Goal: Transaction & Acquisition: Subscribe to service/newsletter

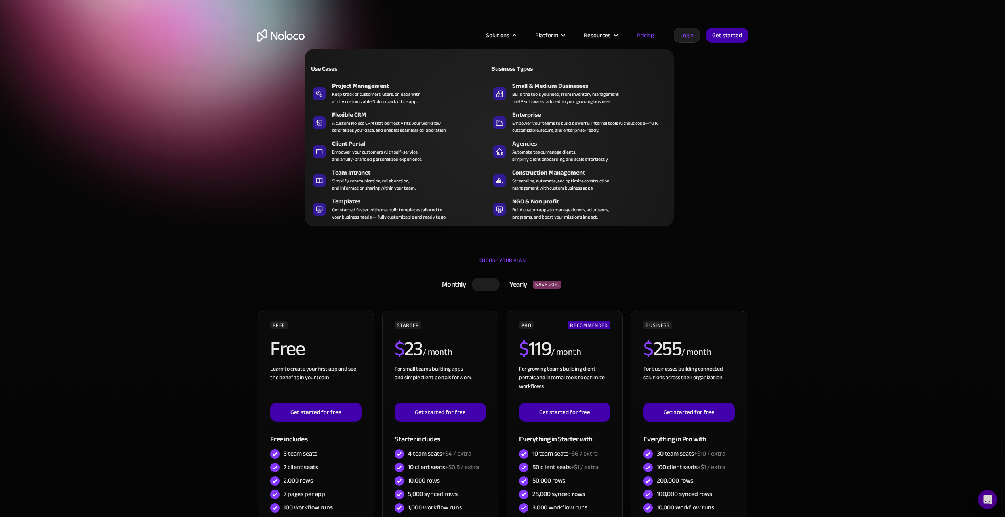
click at [359, 144] on div "Client Portal" at bounding box center [412, 144] width 161 height 10
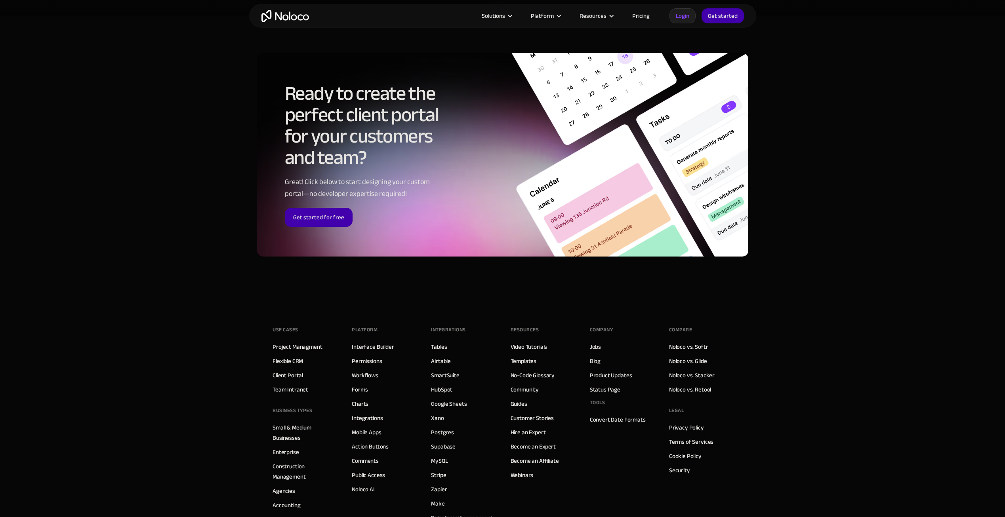
scroll to position [4265, 0]
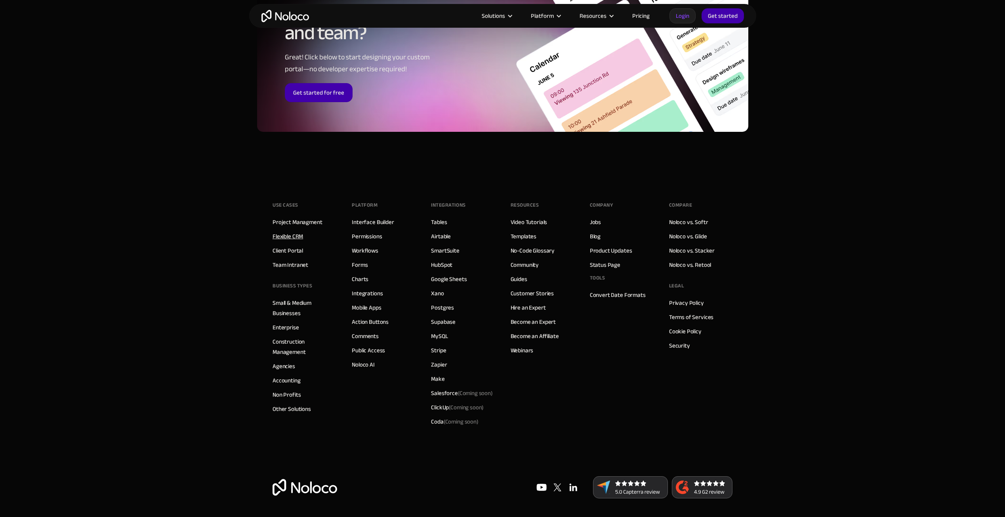
click at [296, 238] on link "Flexible CRM" at bounding box center [288, 236] width 31 height 10
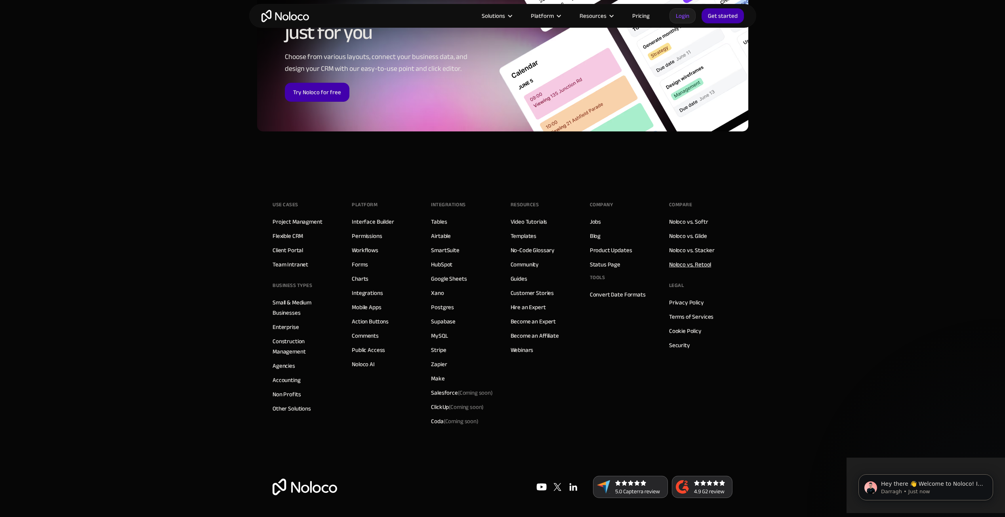
click at [675, 265] on link "Noloco vs. Retool" at bounding box center [690, 264] width 42 height 10
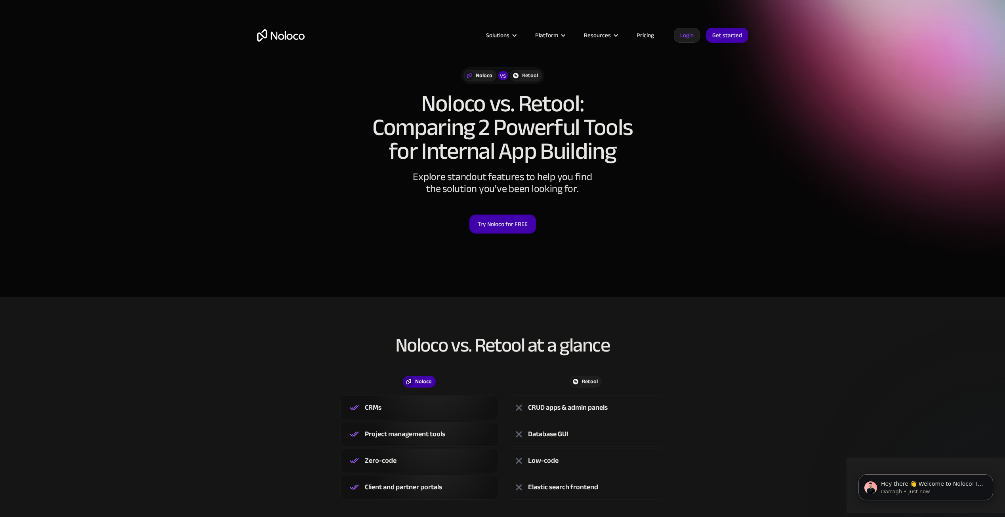
click at [720, 57] on div "Solutions Use Cases Business Types Project Management Keep track of customers, …" at bounding box center [502, 43] width 507 height 47
click at [501, 235] on div "Noloco vs Retool Noloco vs. Retool: Comparing 2 Powerful Tools for Internal App…" at bounding box center [502, 158] width 507 height 198
click at [500, 226] on link "Try Noloco for FREE" at bounding box center [502, 224] width 67 height 19
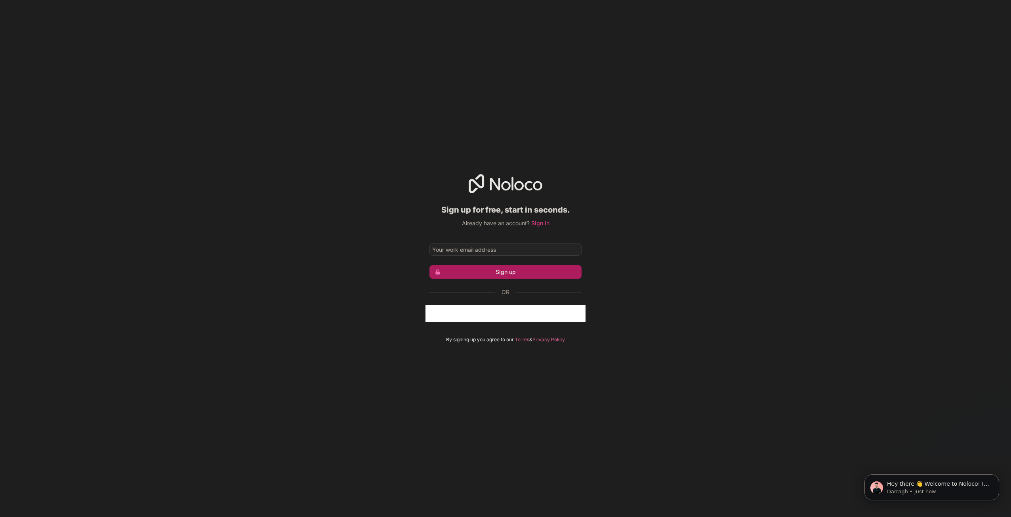
drag, startPoint x: 399, startPoint y: 360, endPoint x: 481, endPoint y: 331, distance: 86.8
click at [399, 358] on div "Sign up for free, start in seconds. Already have an account? Sign in Sign up Or…" at bounding box center [505, 258] width 1011 height 517
click at [512, 313] on div "Iniciar sesión con Google. Se abre en una nueva pestaña." at bounding box center [505, 313] width 152 height 17
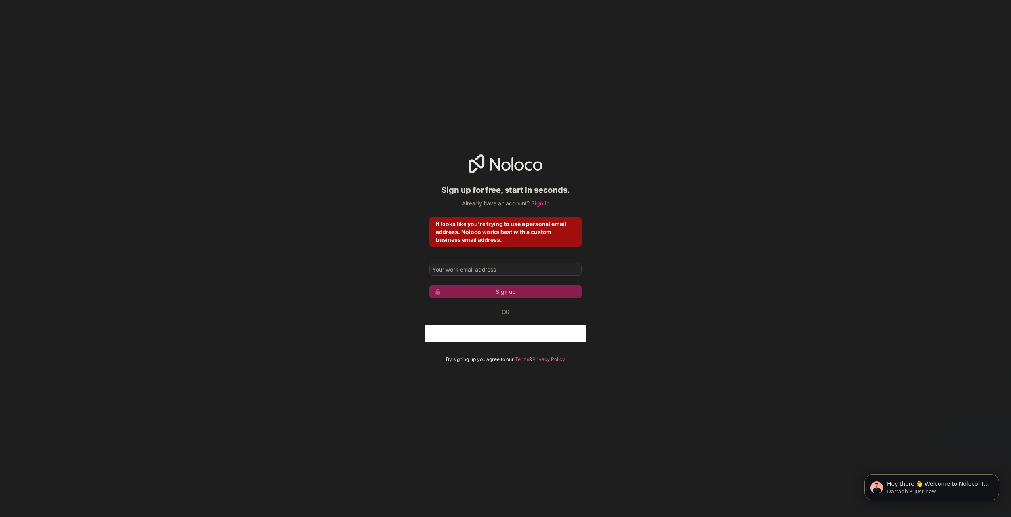
click at [514, 334] on div "Iniciar sesión con Google. Se abre en una nueva pestaña." at bounding box center [505, 333] width 152 height 17
click at [326, 345] on div "Sign up for free, start in seconds. Already have an account? Sign in It looks l…" at bounding box center [505, 258] width 1011 height 231
click at [511, 265] on input "Email address" at bounding box center [505, 269] width 152 height 13
click at [509, 270] on input "Email address" at bounding box center [505, 269] width 152 height 13
type input "[EMAIL_ADDRESS][DOMAIN_NAME]"
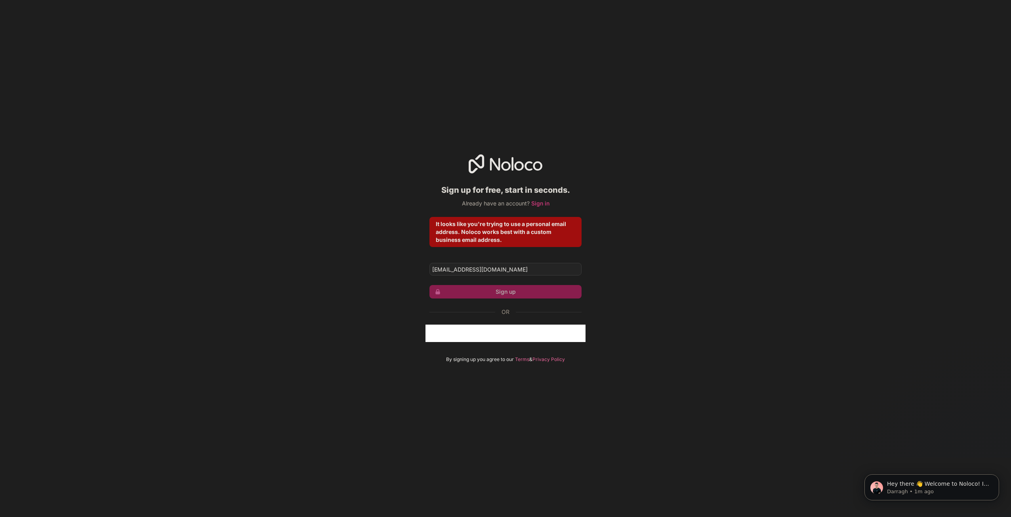
drag, startPoint x: 639, startPoint y: 190, endPoint x: 610, endPoint y: 215, distance: 37.9
click at [639, 190] on div "Sign up for free, start in seconds. Already have an account? Sign in It looks l…" at bounding box center [505, 258] width 1011 height 231
drag, startPoint x: 506, startPoint y: 269, endPoint x: 373, endPoint y: 264, distance: 132.4
click at [373, 264] on div "Sign up for free, start in seconds. Already have an account? Sign in It looks l…" at bounding box center [505, 258] width 1011 height 231
drag, startPoint x: 522, startPoint y: 79, endPoint x: 570, endPoint y: 67, distance: 50.0
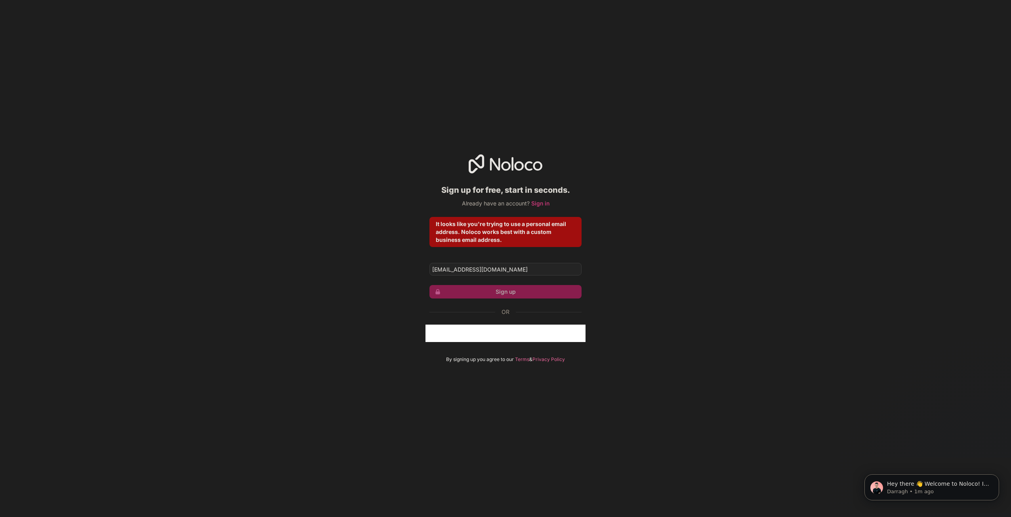
click at [523, 79] on div "Sign up for free, start in seconds. Already have an account? Sign in It looks l…" at bounding box center [505, 258] width 1011 height 517
